Goal: Navigation & Orientation: Find specific page/section

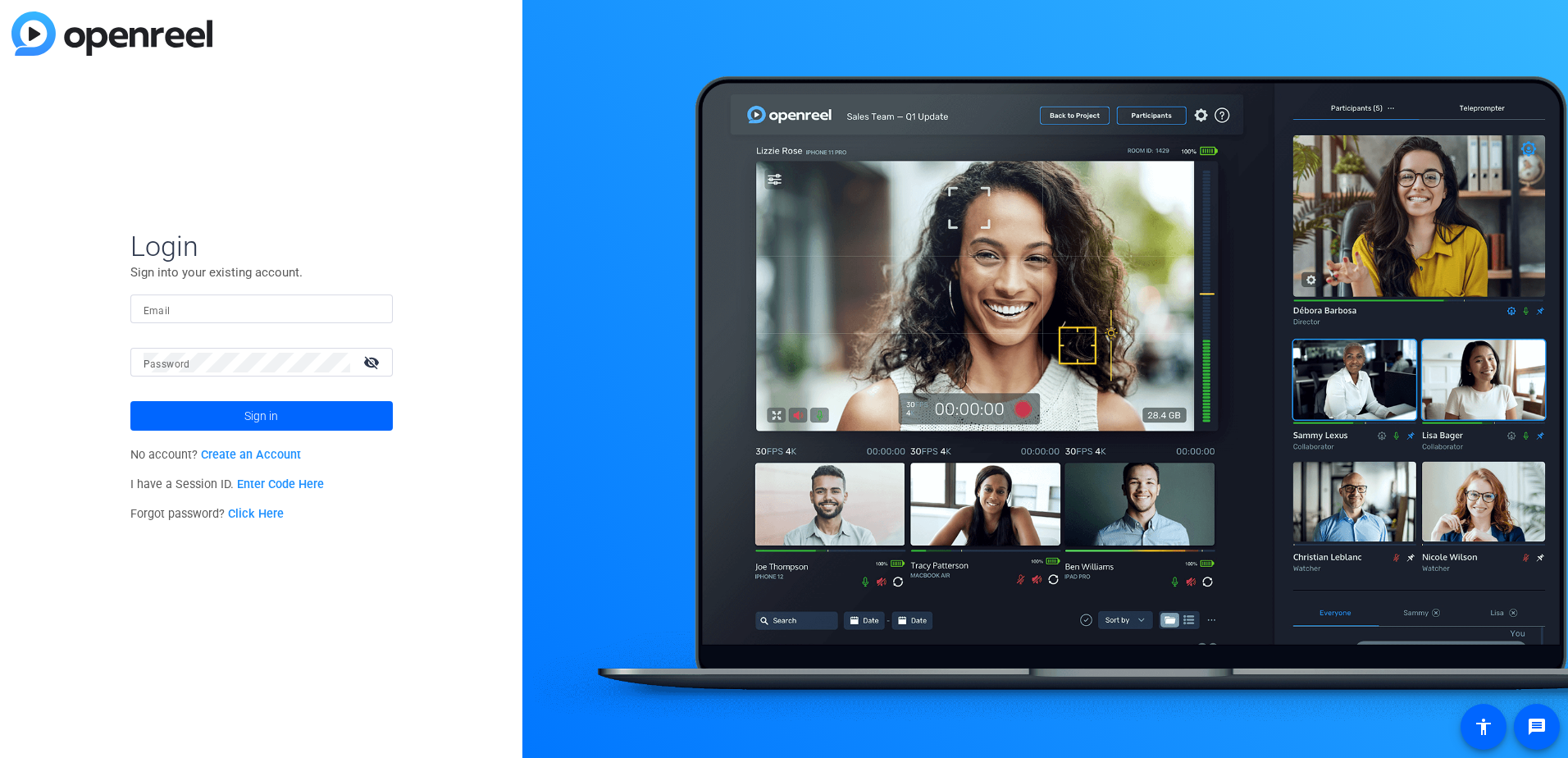
type input "[PERSON_NAME][EMAIL_ADDRESS][PERSON_NAME][DOMAIN_NAME]"
click at [329, 419] on span at bounding box center [261, 415] width 262 height 39
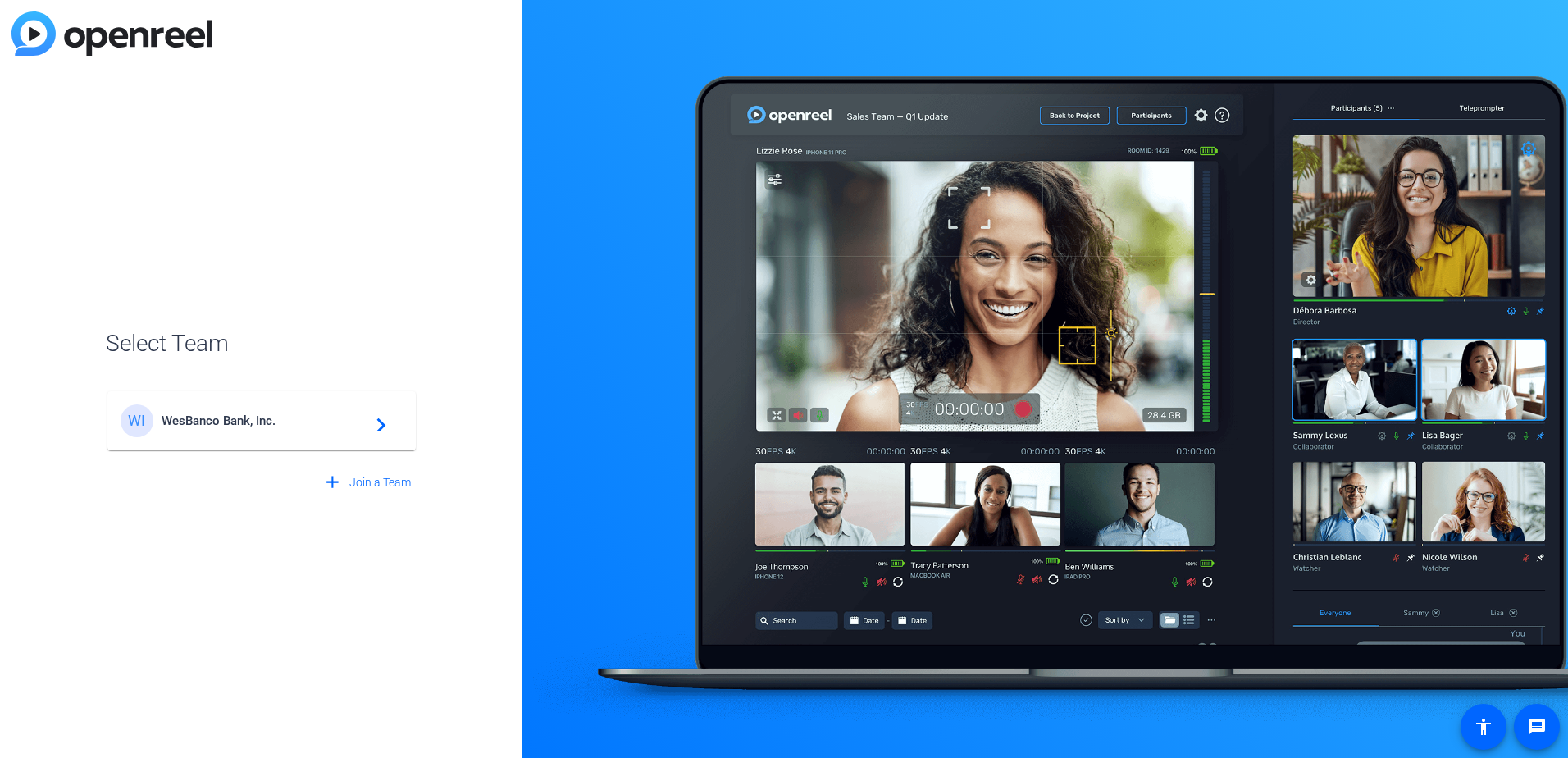
click at [350, 431] on div "WI WesBanco Bank, Inc. navigate_next" at bounding box center [261, 421] width 282 height 33
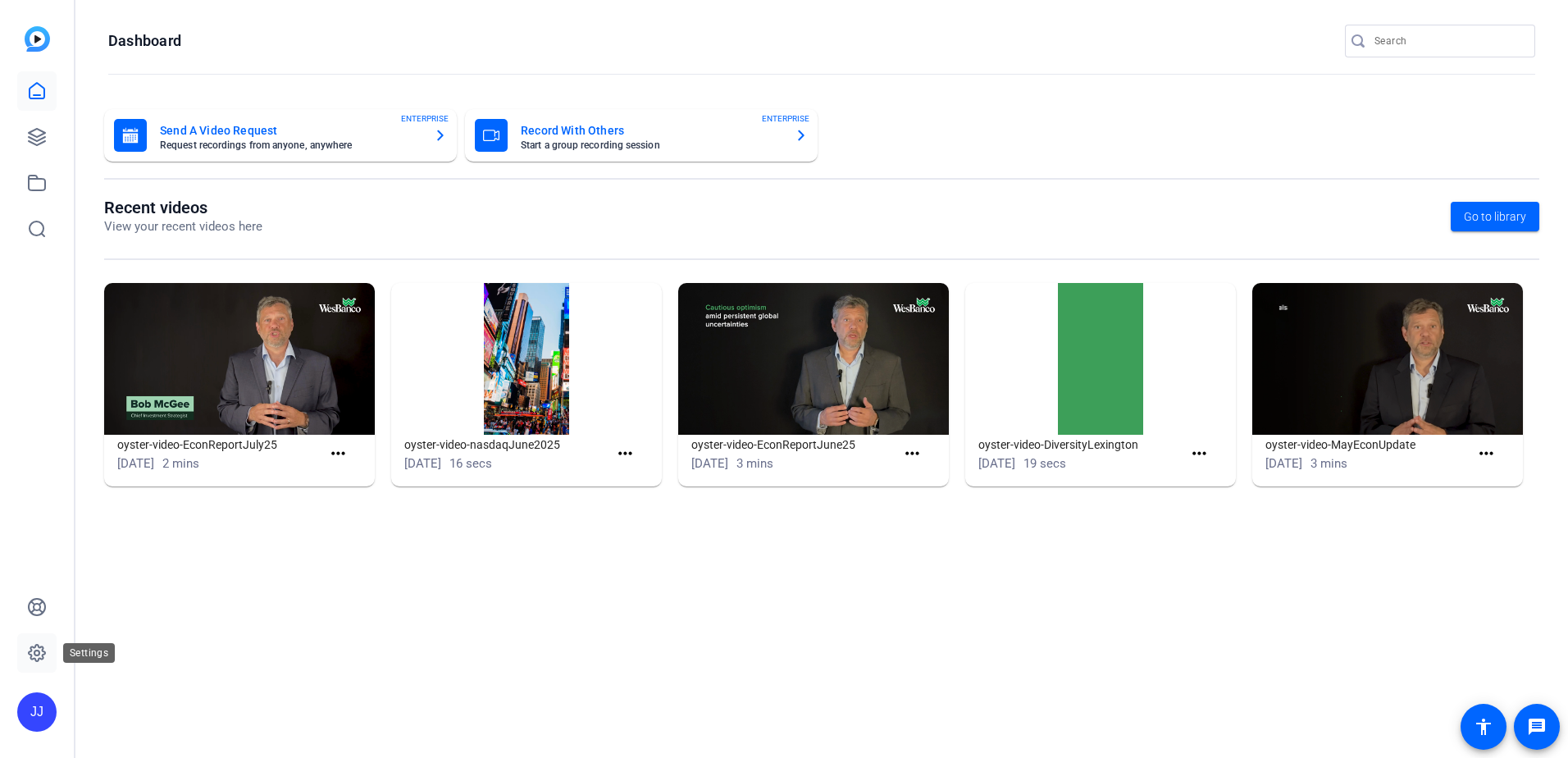
click at [31, 657] on icon at bounding box center [37, 653] width 16 height 16
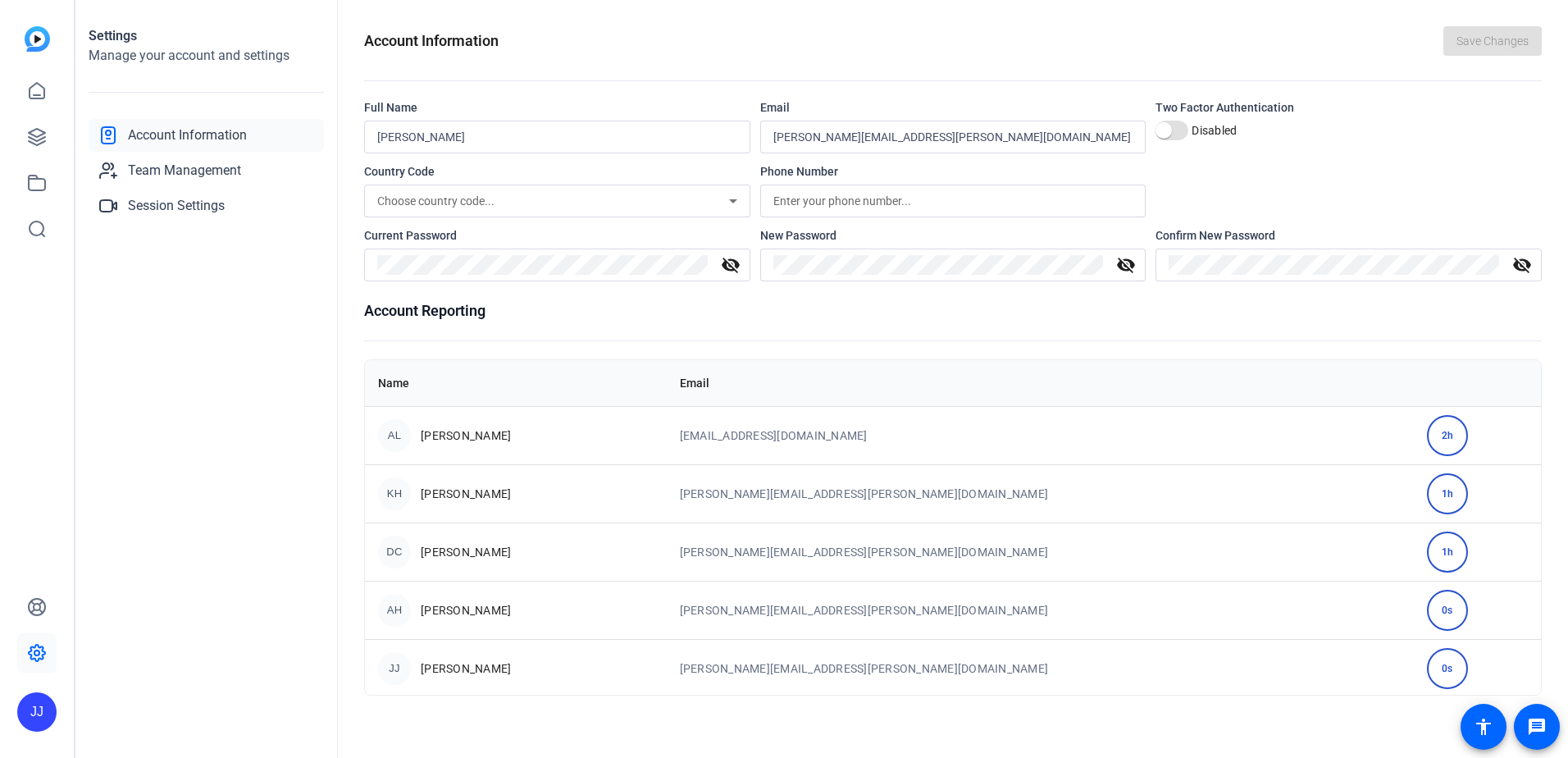
click at [31, 657] on icon at bounding box center [37, 653] width 16 height 16
click at [46, 83] on icon at bounding box center [37, 91] width 20 height 20
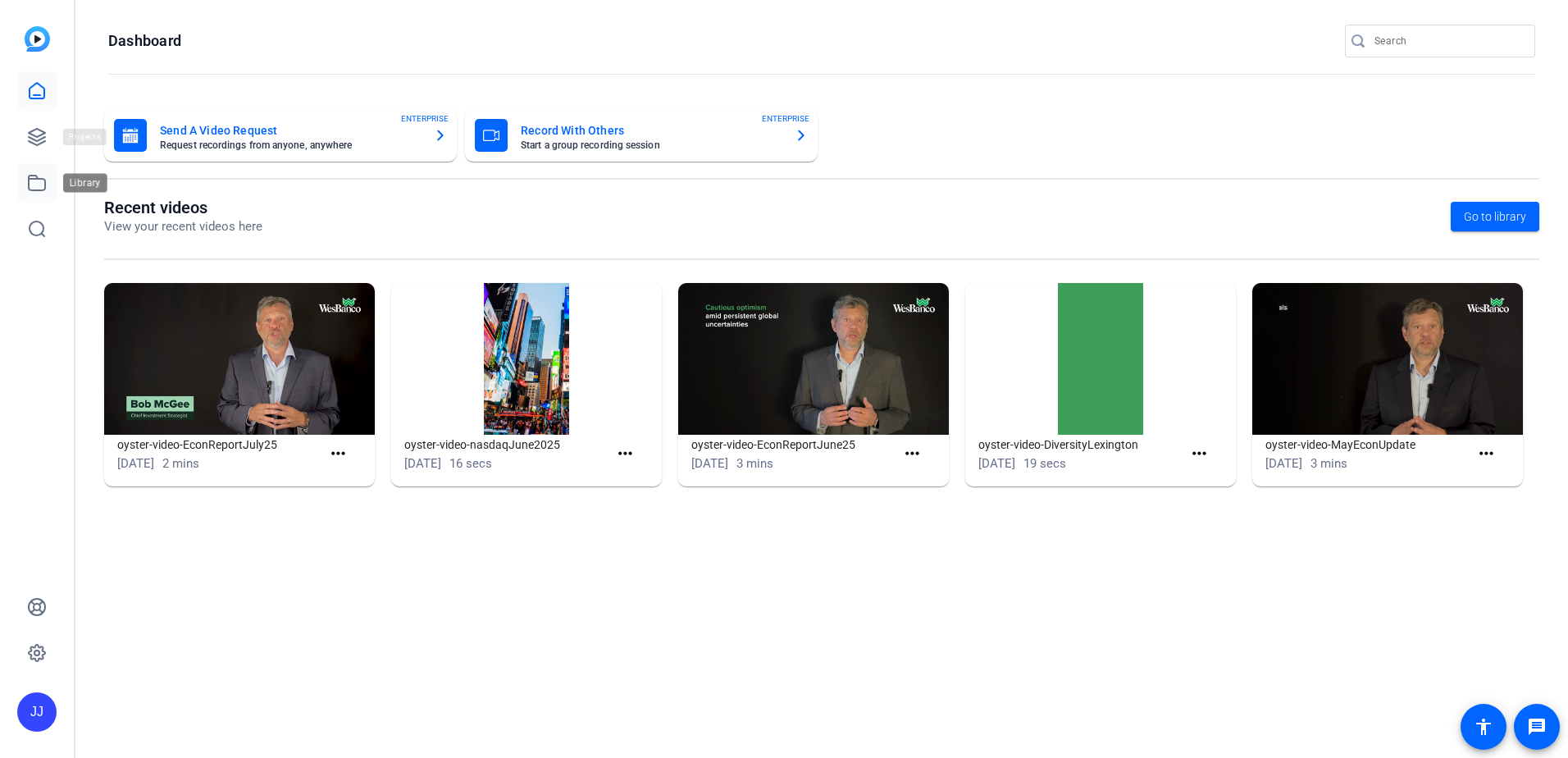
click at [33, 187] on icon at bounding box center [37, 183] width 20 height 20
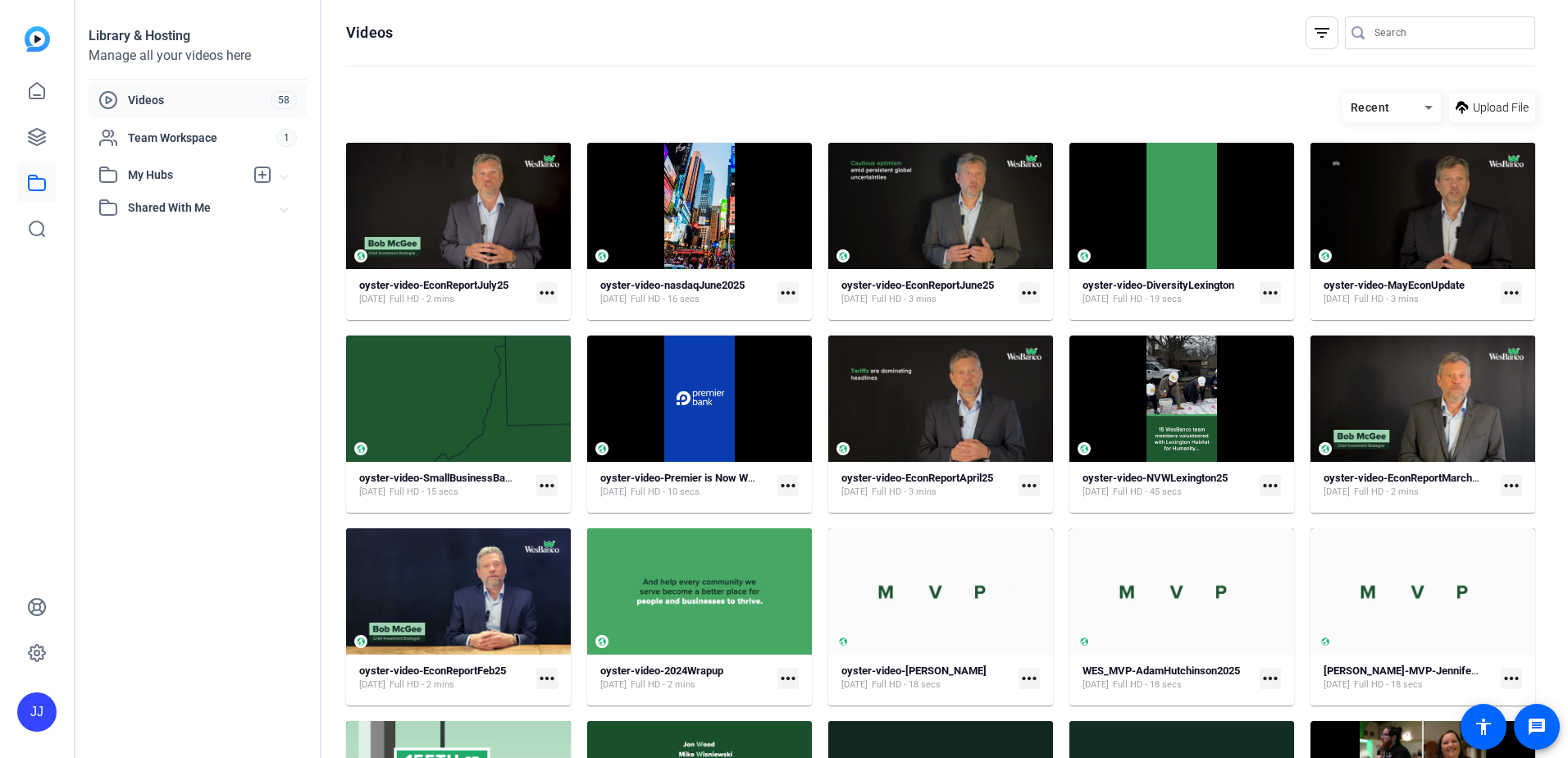
click at [731, 70] on openreel-divider-bar at bounding box center [940, 67] width 1189 height 36
